Goal: Task Accomplishment & Management: Use online tool/utility

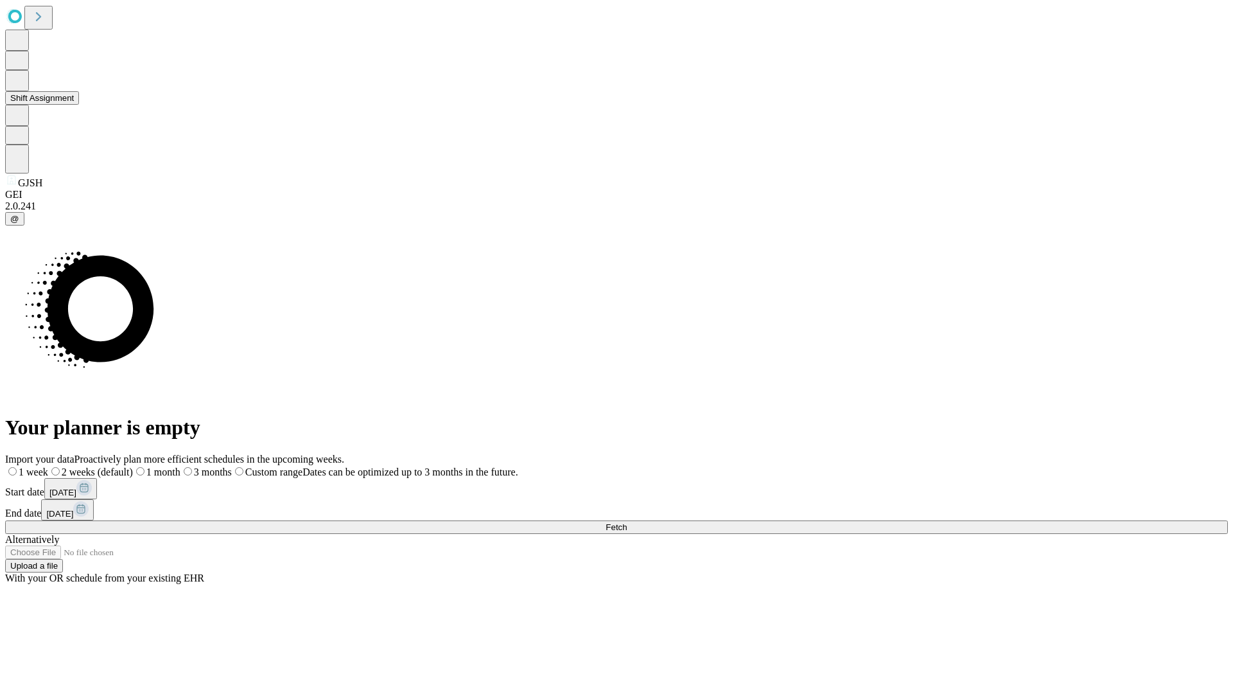
click at [79, 105] on button "Shift Assignment" at bounding box center [42, 97] width 74 height 13
